Goal: Task Accomplishment & Management: Use online tool/utility

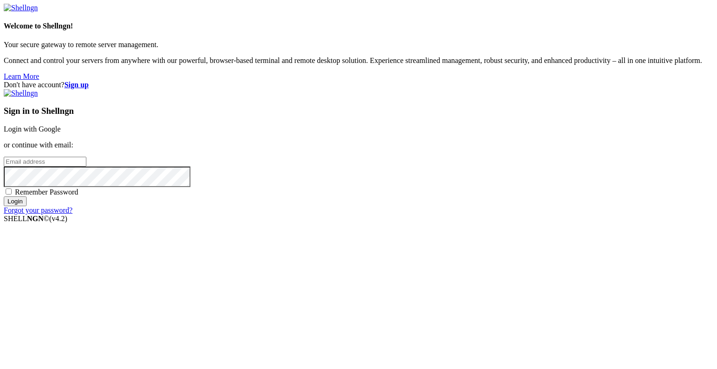
click at [61, 133] on link "Login with Google" at bounding box center [32, 129] width 57 height 8
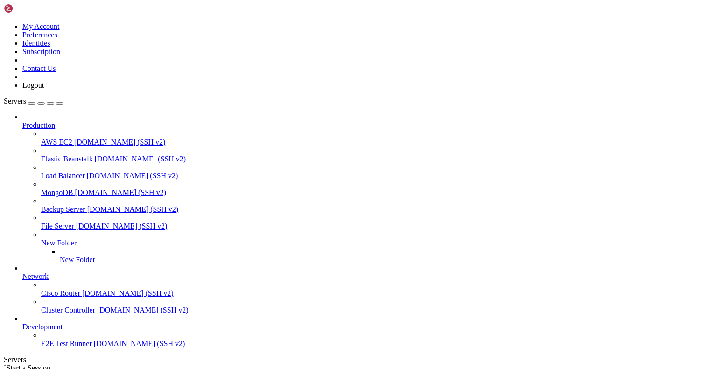
click at [41, 138] on span "AWS EC2" at bounding box center [56, 142] width 31 height 8
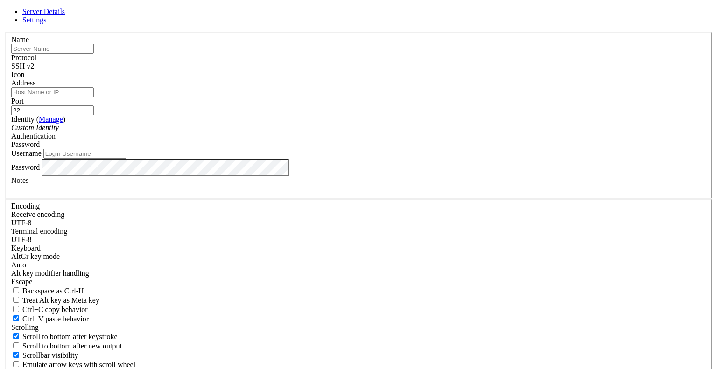
click at [94, 54] on input "text" at bounding box center [52, 49] width 83 height 10
click at [231, 97] on div "Address" at bounding box center [358, 88] width 695 height 18
click at [4, 32] on link at bounding box center [4, 32] width 0 height 0
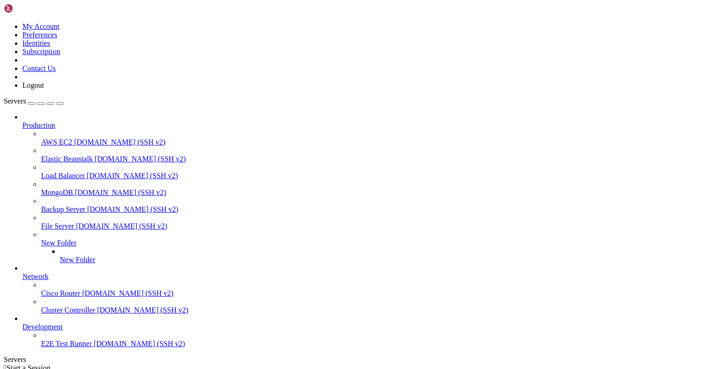
click at [4, 22] on link at bounding box center [4, 22] width 0 height 0
click at [10, 97] on link "Servers" at bounding box center [34, 101] width 60 height 8
click at [49, 155] on span "Elastic Beanstalk" at bounding box center [67, 159] width 52 height 8
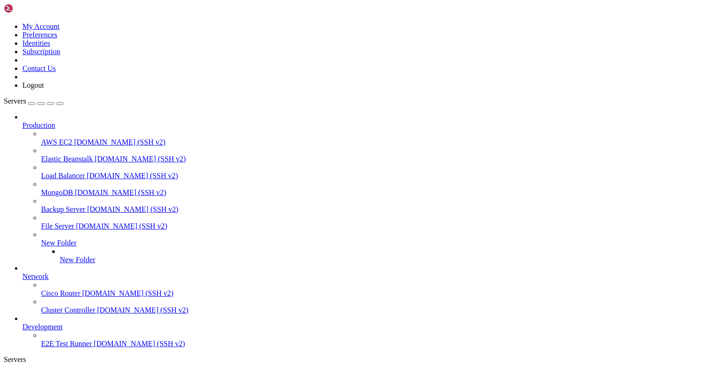
click at [74, 138] on span "[DOMAIN_NAME] (SSH v2)" at bounding box center [120, 142] width 92 height 8
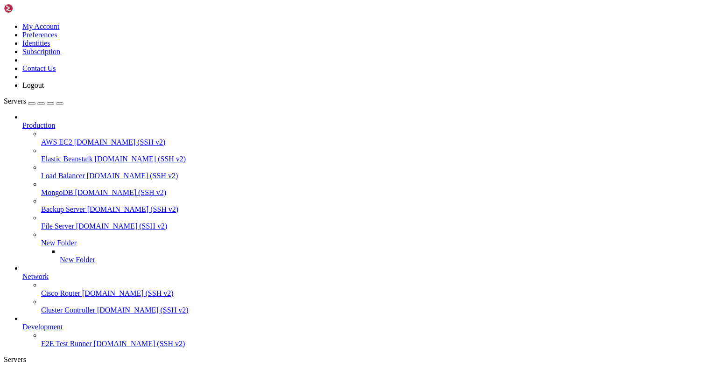
scroll to position [32, 0]
click at [61, 256] on span "New Folder" at bounding box center [78, 260] width 36 height 8
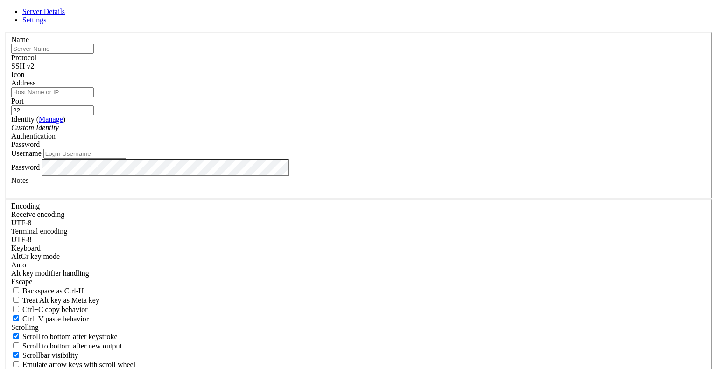
click at [94, 54] on input "text" at bounding box center [52, 49] width 83 height 10
type input "Maayan"
click at [94, 97] on input "Address" at bounding box center [52, 92] width 83 height 10
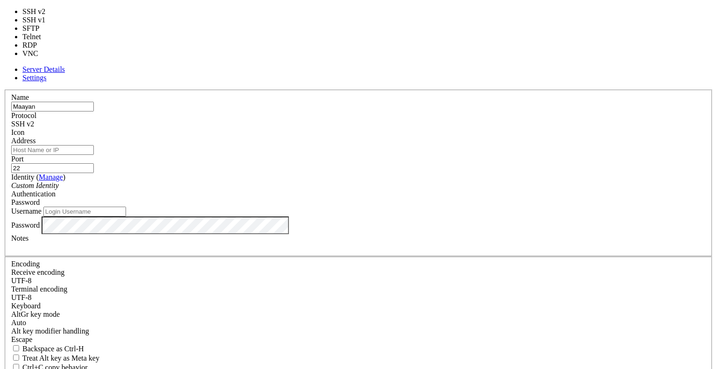
click at [412, 120] on div "SSH v2" at bounding box center [358, 124] width 695 height 8
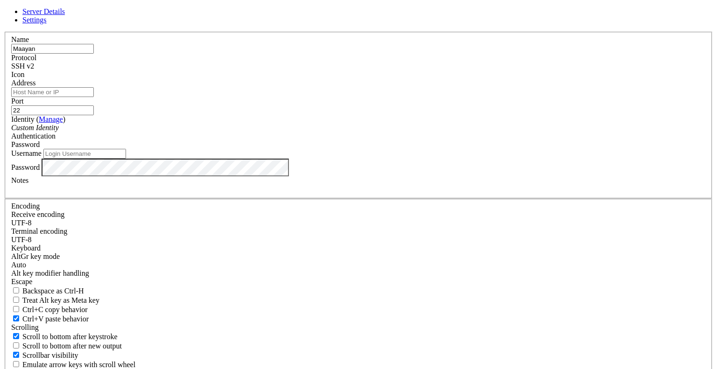
click at [416, 71] on div "SSH v2" at bounding box center [358, 66] width 695 height 8
click at [94, 115] on input "22" at bounding box center [52, 111] width 83 height 10
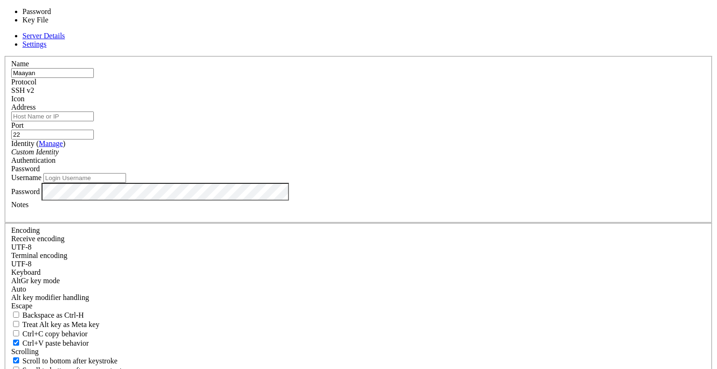
click at [410, 170] on div "Password" at bounding box center [358, 169] width 695 height 8
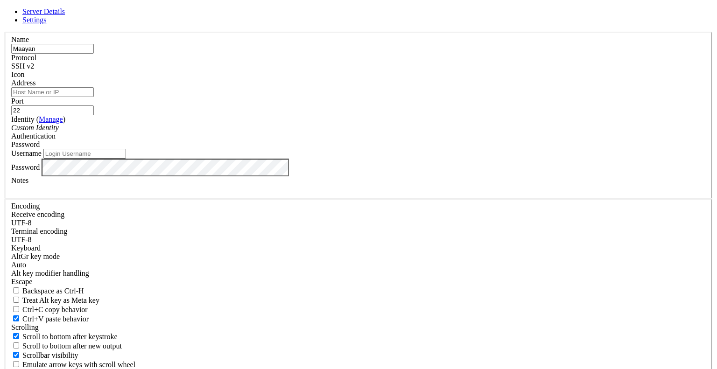
click at [410, 149] on div "Password" at bounding box center [358, 145] width 695 height 8
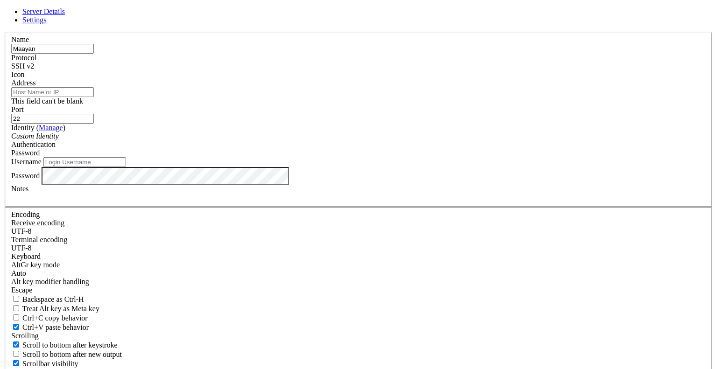
click at [94, 97] on input "Address" at bounding box center [52, 92] width 83 height 10
click at [47, 24] on link "Settings" at bounding box center [34, 20] width 24 height 8
click at [65, 15] on link "Server Details" at bounding box center [43, 11] width 43 height 8
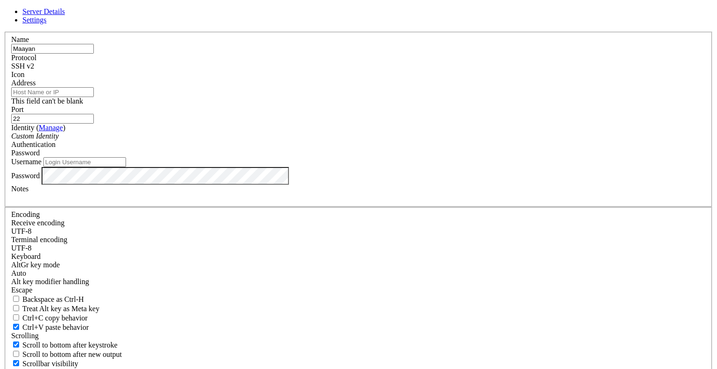
click at [94, 54] on input "Maayan" at bounding box center [52, 49] width 83 height 10
click at [4, 32] on icon at bounding box center [4, 32] width 0 height 0
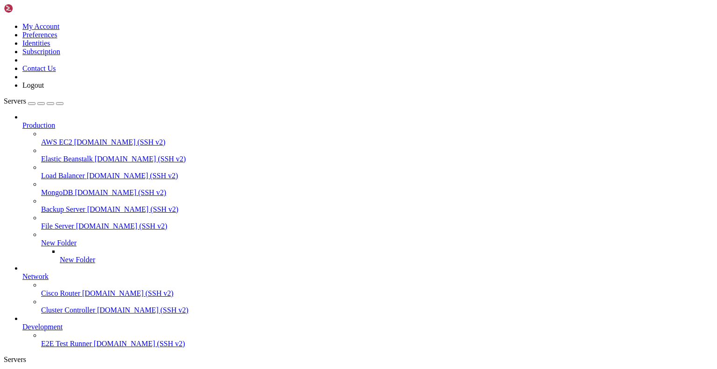
scroll to position [32, 0]
